Goal: Task Accomplishment & Management: Use online tool/utility

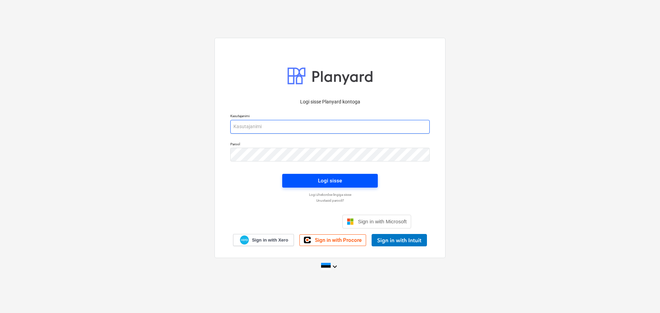
type input "[EMAIL_ADDRESS][DOMAIN_NAME]"
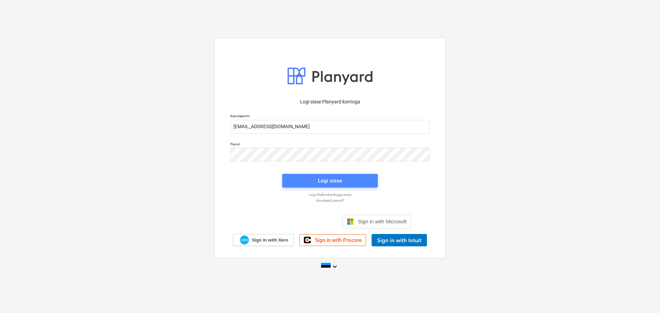
click at [319, 181] on div "Logi sisse" at bounding box center [330, 180] width 24 height 9
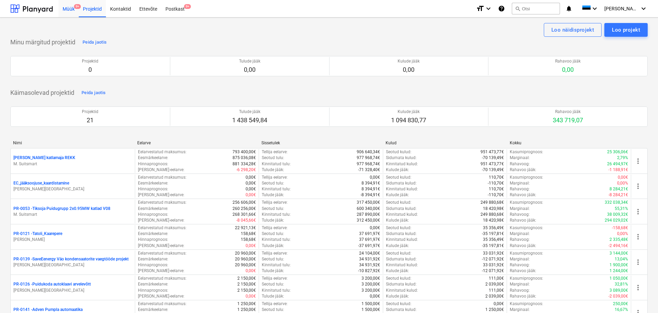
click at [71, 10] on div "Müük 9+" at bounding box center [68, 9] width 20 height 18
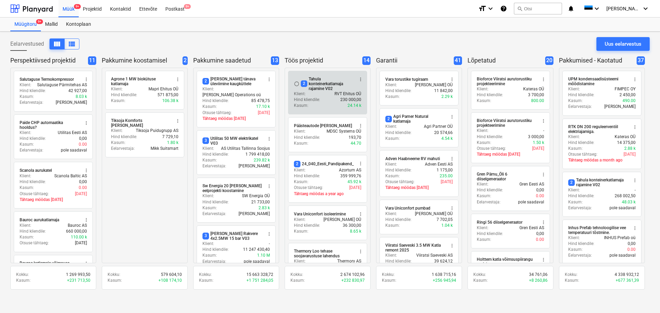
click at [319, 84] on div "2 Tahula konteinerkatlamaja rajamine V02" at bounding box center [327, 84] width 53 height 14
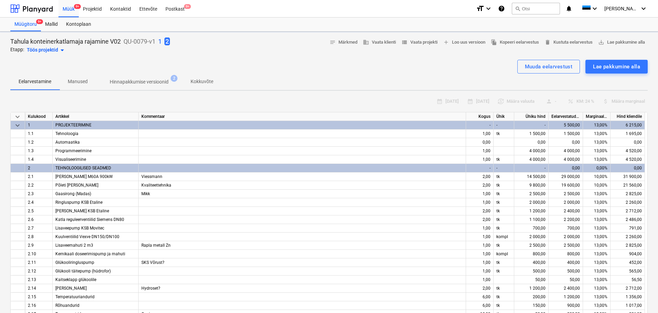
type textarea "x"
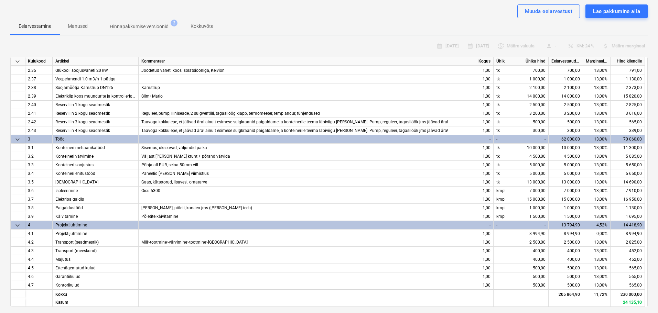
scroll to position [56, 0]
click at [12, 198] on div at bounding box center [18, 199] width 14 height 9
click at [4, 201] on div "Tahula konteinerkatlamaja rajamine V02 QU-0079-v1 1 2 Etapp: Töös projektid arr…" at bounding box center [329, 216] width 658 height 481
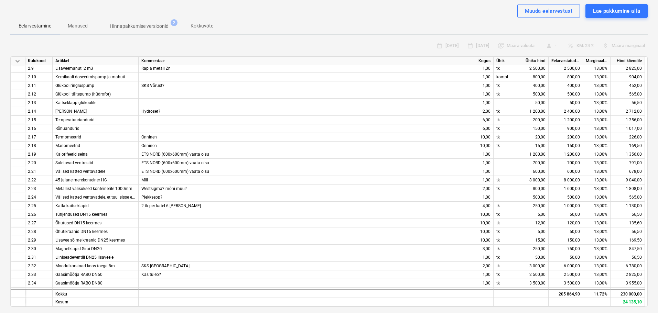
scroll to position [120, 0]
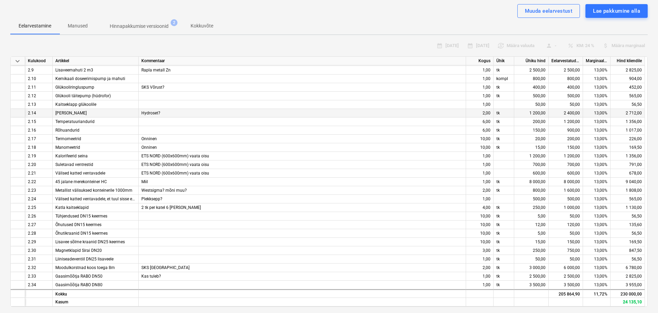
click at [14, 114] on div at bounding box center [18, 113] width 14 height 9
click at [6, 114] on div "Tahula konteinerkatlamaja rajamine V02 QU-0079-v1 1 2 Etapp: Töös projektid arr…" at bounding box center [329, 216] width 658 height 481
click at [15, 113] on div at bounding box center [18, 113] width 14 height 9
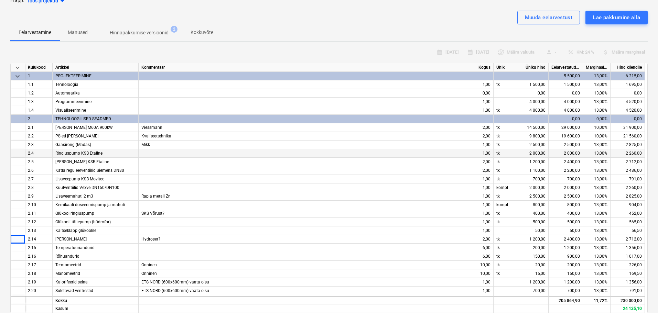
scroll to position [45, 0]
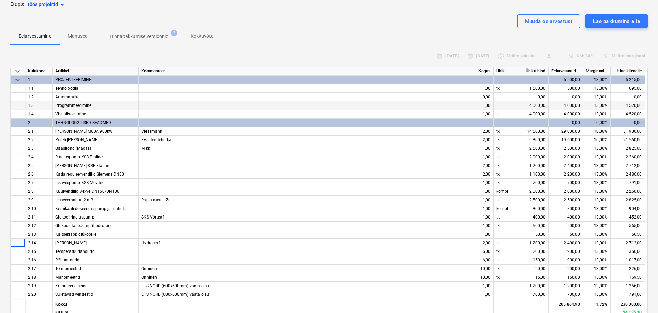
click at [17, 106] on div at bounding box center [18, 105] width 14 height 9
click at [16, 115] on div at bounding box center [18, 114] width 14 height 9
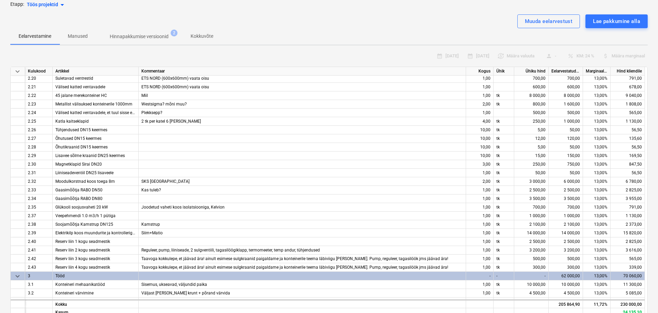
scroll to position [217, 0]
click at [18, 231] on div at bounding box center [18, 233] width 14 height 9
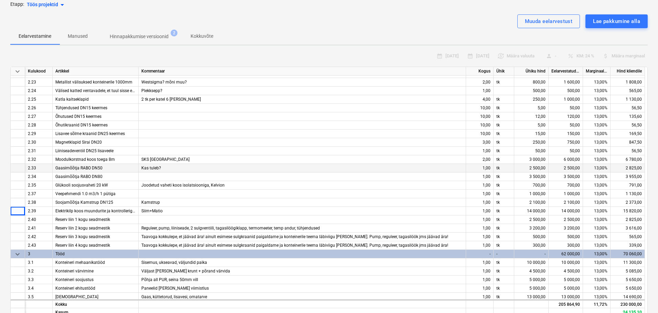
click at [149, 189] on div "Joodetud vaheti koos isolatsiooniga, Kelvion" at bounding box center [302, 185] width 327 height 9
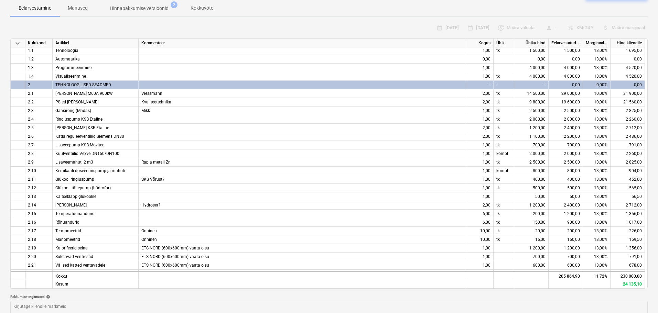
scroll to position [0, 0]
